Goal: Entertainment & Leisure: Consume media (video, audio)

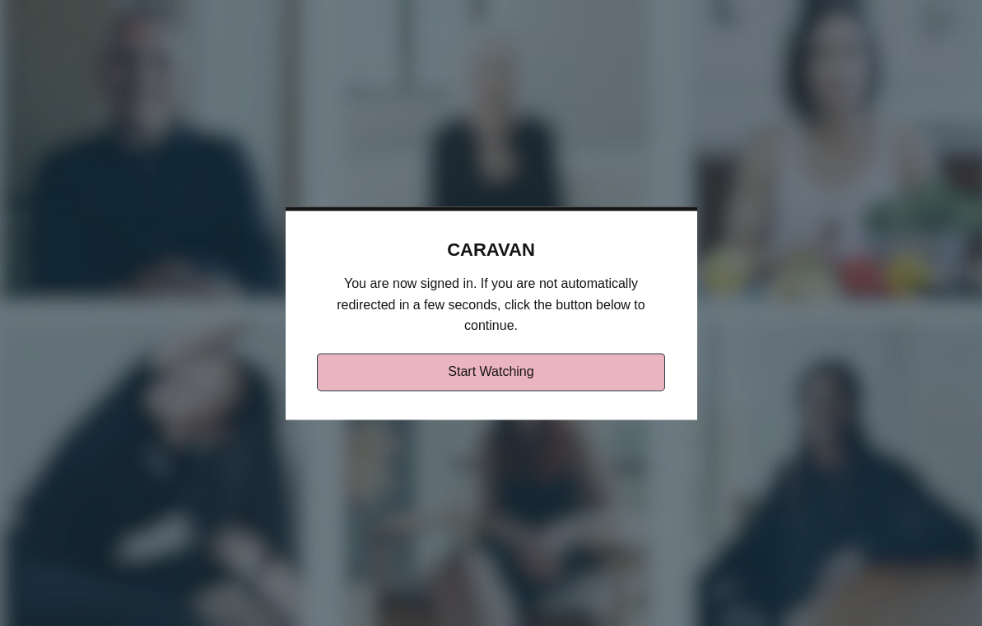
click at [604, 364] on link "Start Watching" at bounding box center [491, 372] width 348 height 38
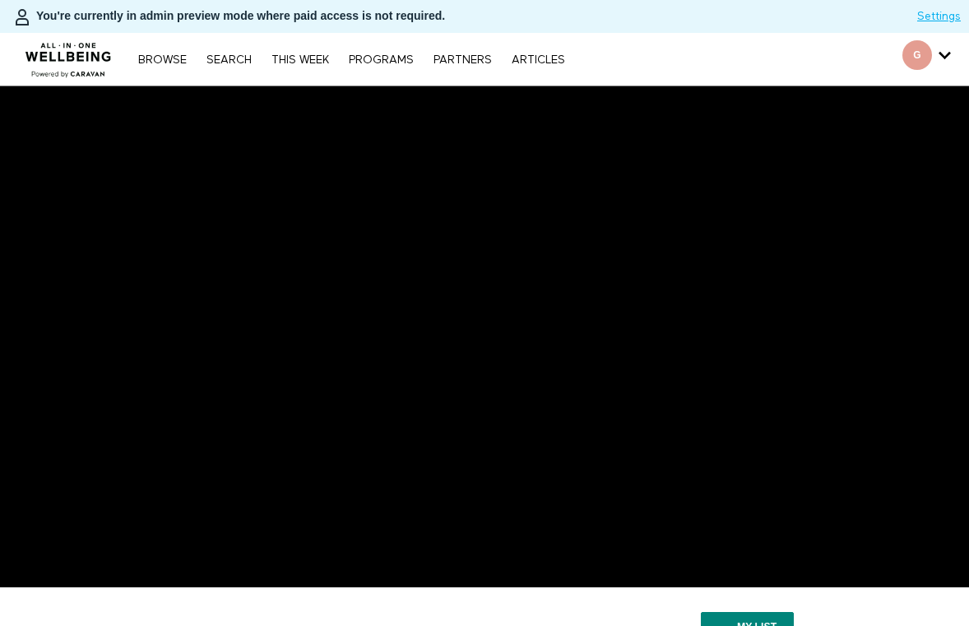
drag, startPoint x: 501, startPoint y: 12, endPoint x: 41, endPoint y: 12, distance: 459.9
click at [41, 12] on div "You're currently in admin preview mode where paid access is not required." at bounding box center [458, 16] width 917 height 21
